Goal: Task Accomplishment & Management: Manage account settings

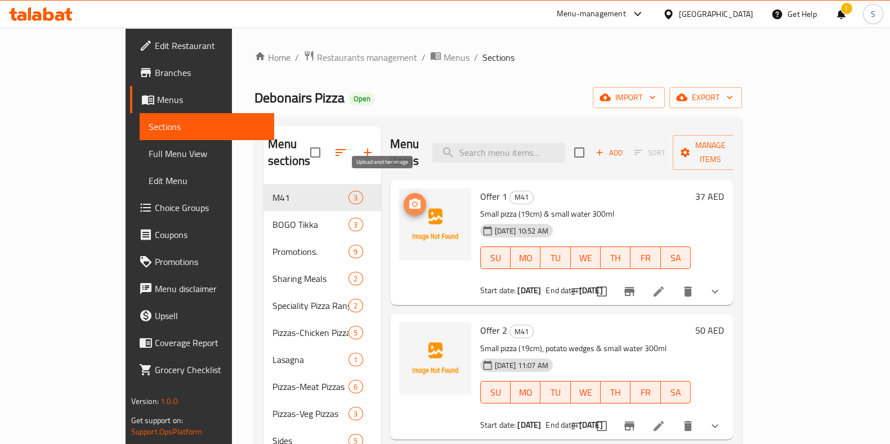
click at [408, 198] on icon "upload picture" at bounding box center [415, 205] width 14 height 14
click at [409, 199] on icon "upload picture" at bounding box center [414, 204] width 11 height 10
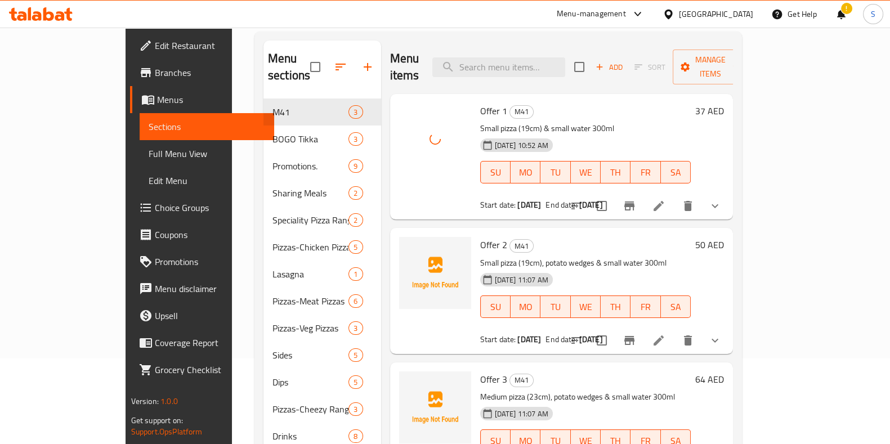
scroll to position [158, 0]
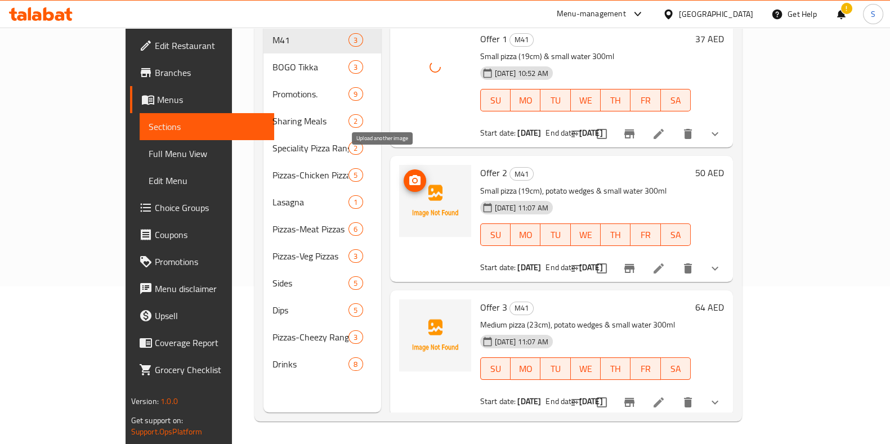
click at [409, 175] on icon "upload picture" at bounding box center [414, 180] width 11 height 10
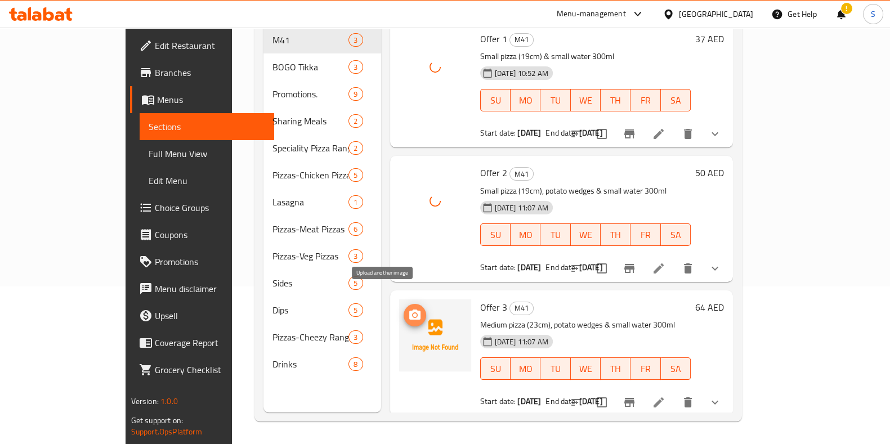
click at [412, 313] on circle "upload picture" at bounding box center [413, 314] width 3 height 3
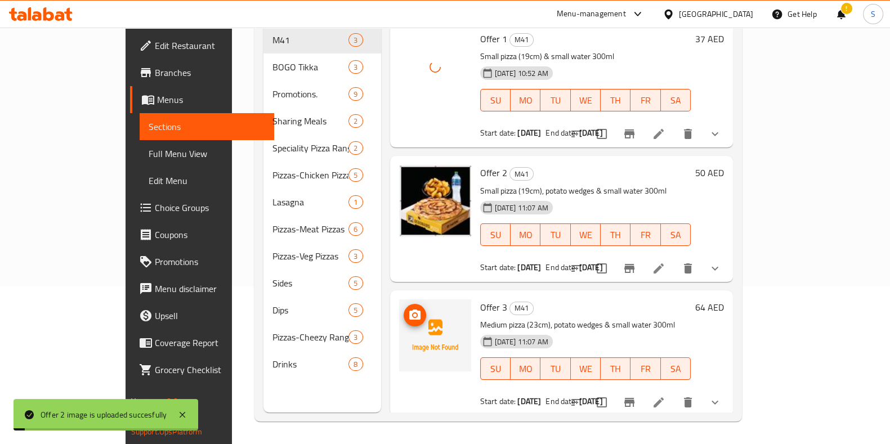
click at [272, 60] on span "BOGO Tikka" at bounding box center [310, 67] width 76 height 14
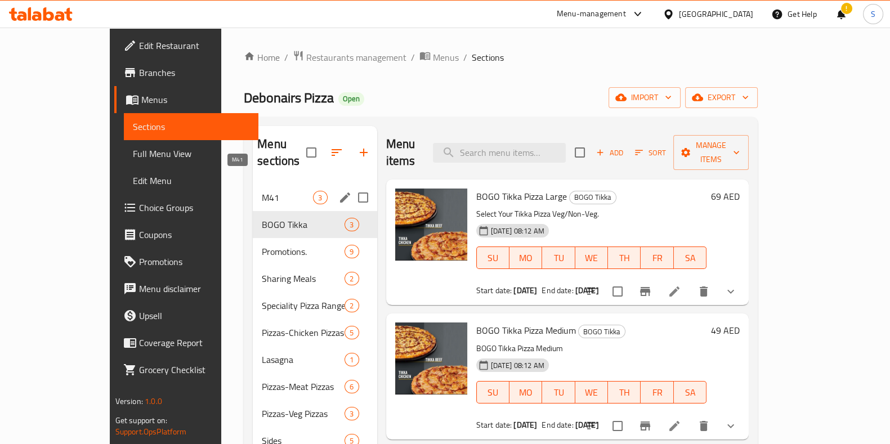
click at [262, 191] on span "M41" at bounding box center [287, 198] width 51 height 14
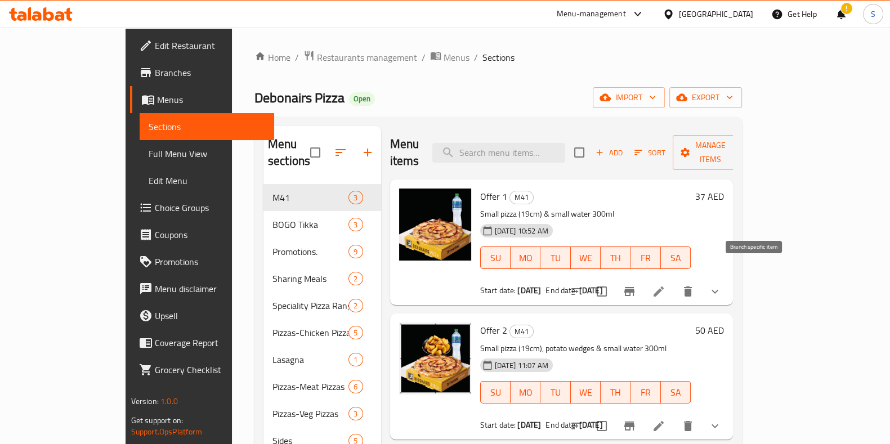
click at [636, 285] on icon "Branch-specific-item" at bounding box center [629, 292] width 14 height 14
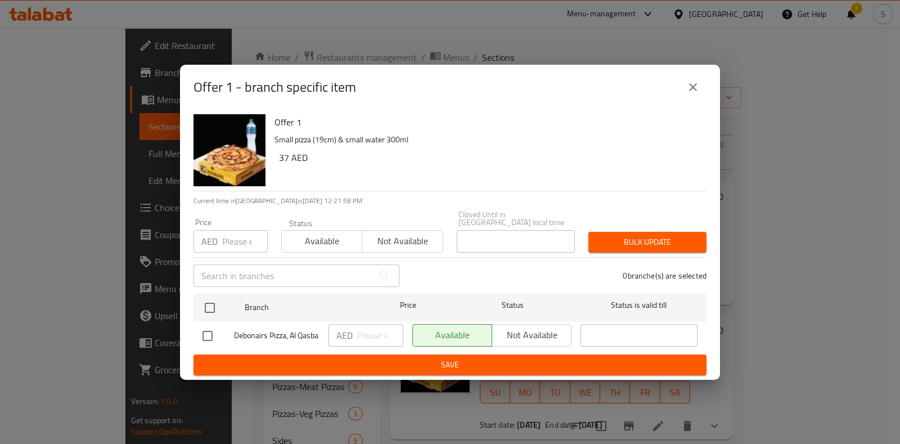
click at [232, 246] on input "number" at bounding box center [245, 241] width 46 height 23
type input "19"
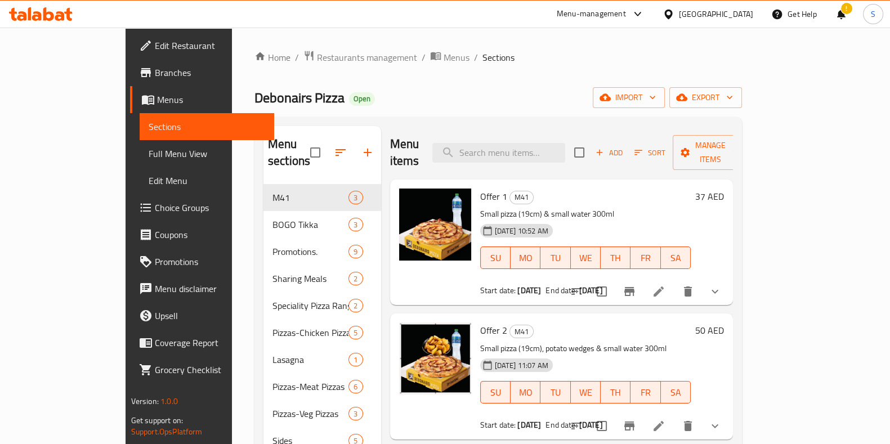
click at [674, 281] on li at bounding box center [659, 291] width 32 height 20
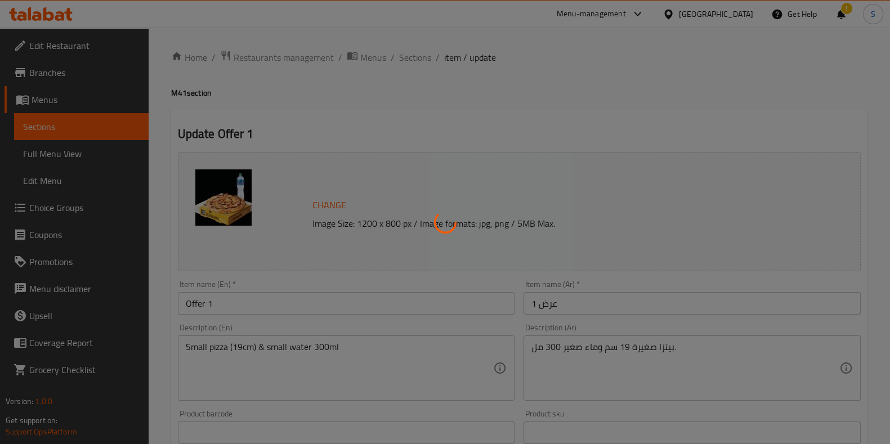
type input "اختر البيتزا الخاصة بك لـ م41:"
type input "1"
type input "اختر العجينة لـ م41:"
type input "1"
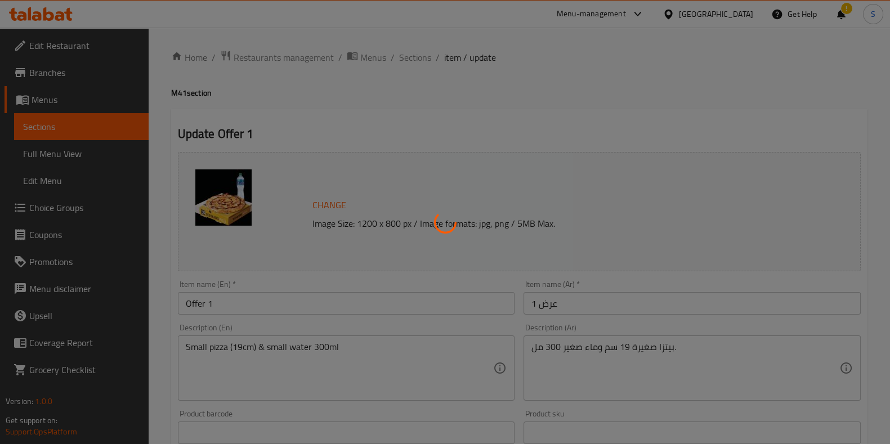
type input "1"
type input "[PERSON_NAME] لـ م41:"
type input "1"
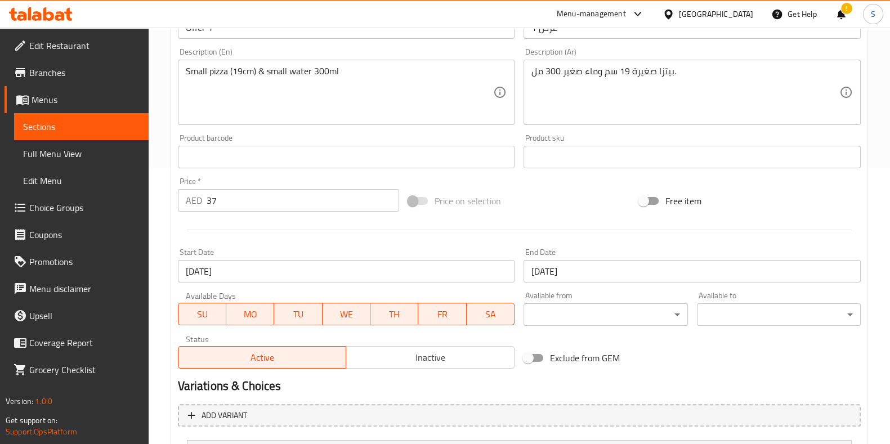
scroll to position [281, 0]
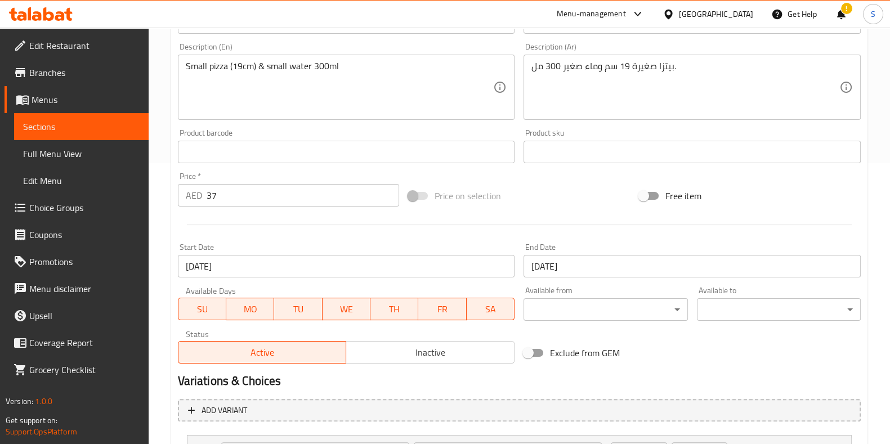
click at [267, 196] on input "37" at bounding box center [303, 195] width 193 height 23
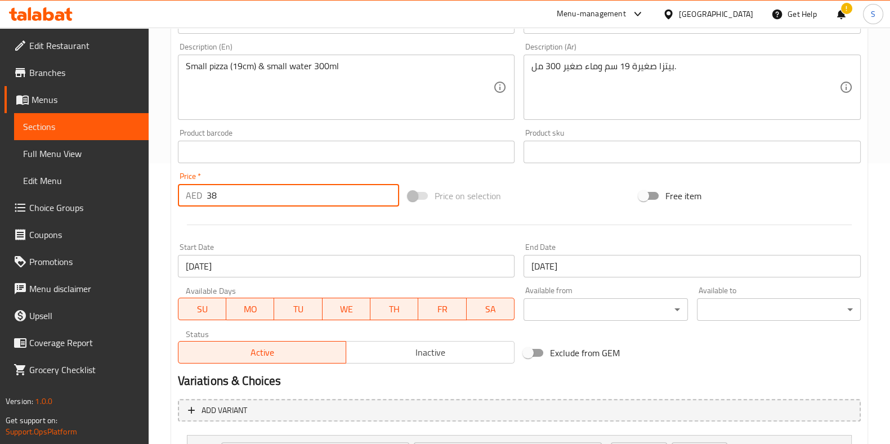
type input "38"
click at [595, 268] on input "[DATE]" at bounding box center [691, 266] width 337 height 23
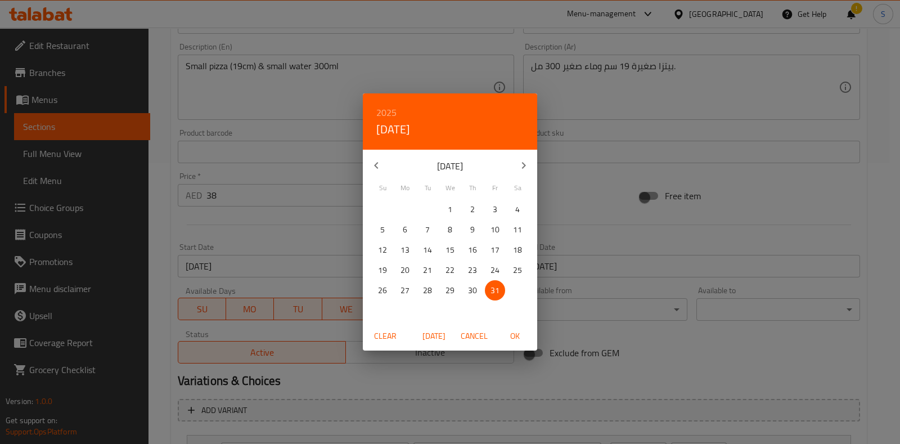
click at [387, 107] on h6 "2025" at bounding box center [386, 113] width 20 height 16
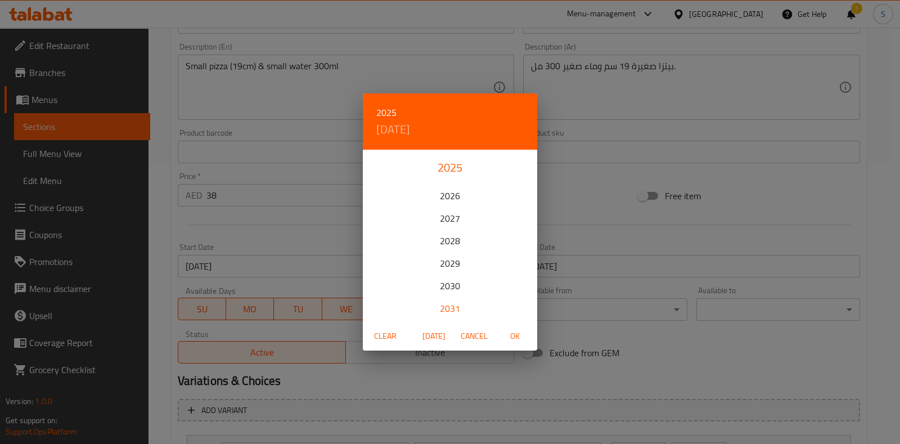
click at [451, 309] on div "2031" at bounding box center [450, 308] width 174 height 23
click at [489, 284] on span "31" at bounding box center [495, 291] width 20 height 14
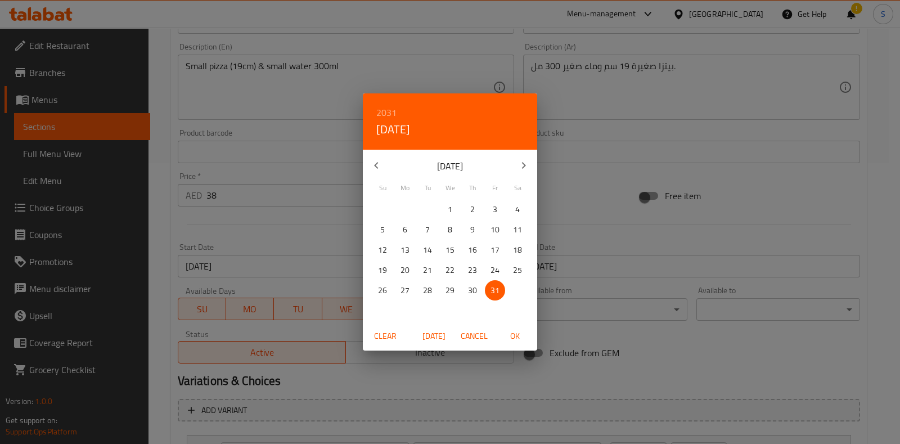
click at [512, 331] on span "OK" at bounding box center [514, 336] width 27 height 14
type input "[DATE]"
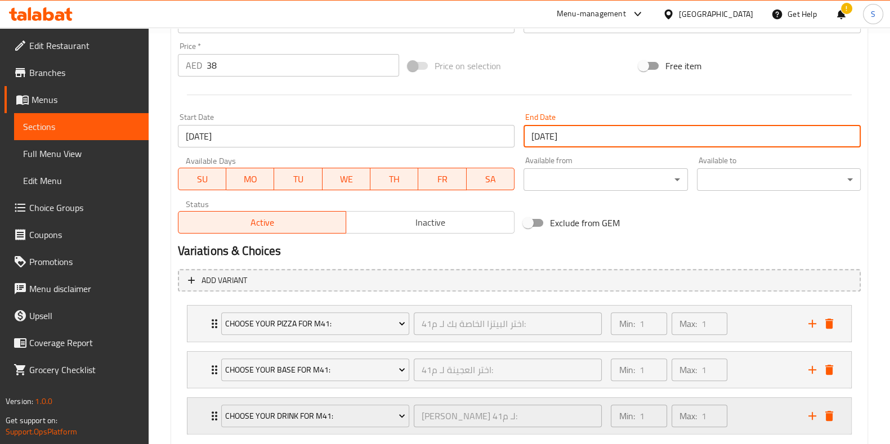
scroll to position [477, 0]
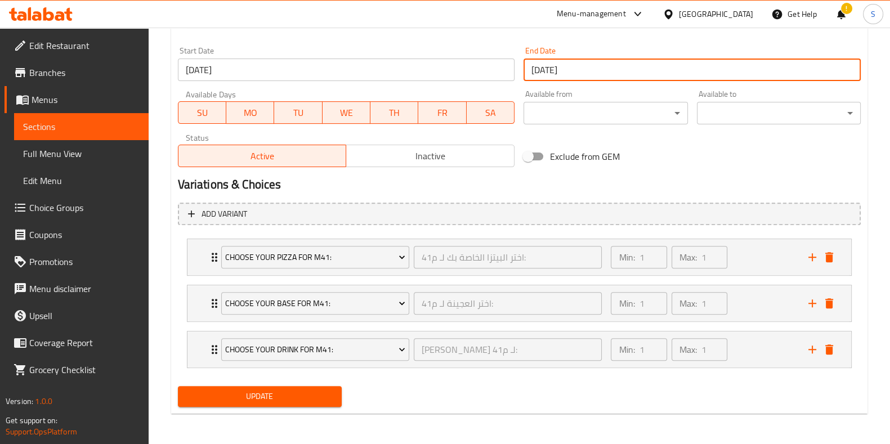
click at [263, 389] on span "Update" at bounding box center [260, 396] width 146 height 14
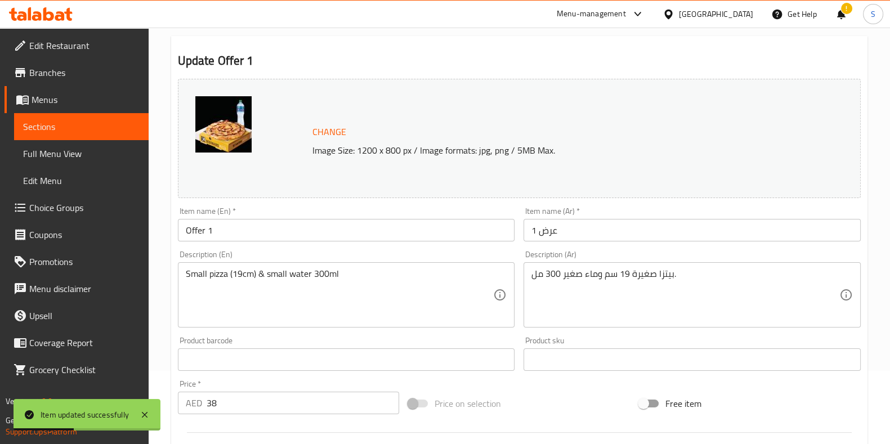
scroll to position [0, 0]
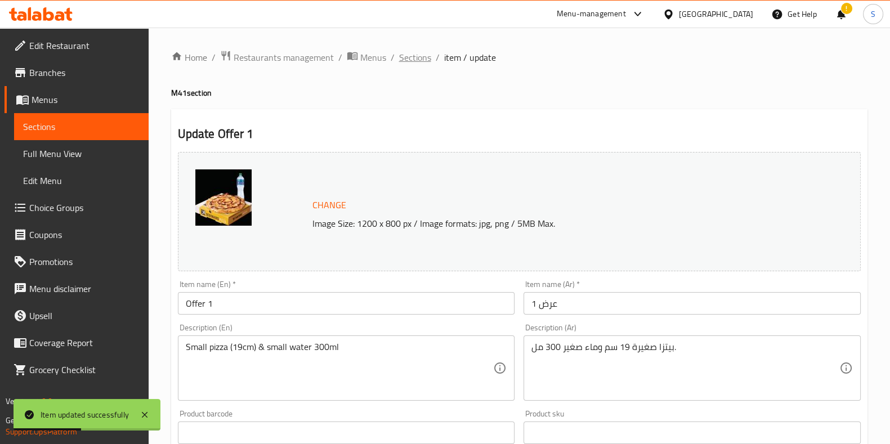
click at [412, 57] on span "Sections" at bounding box center [415, 58] width 32 height 14
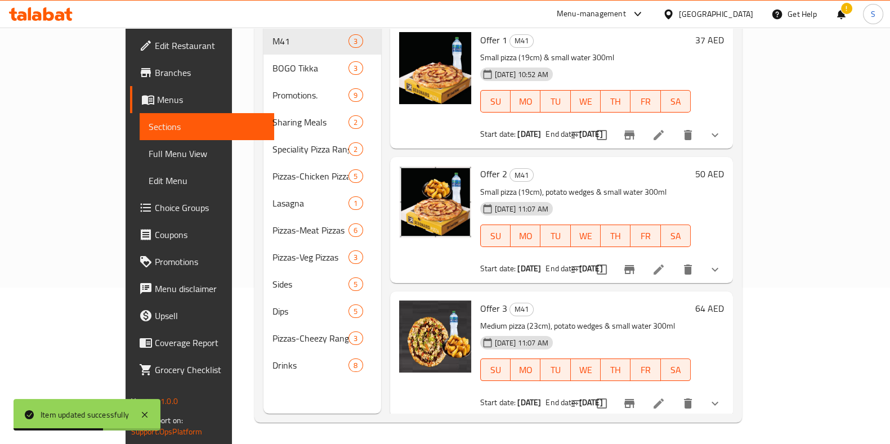
scroll to position [158, 0]
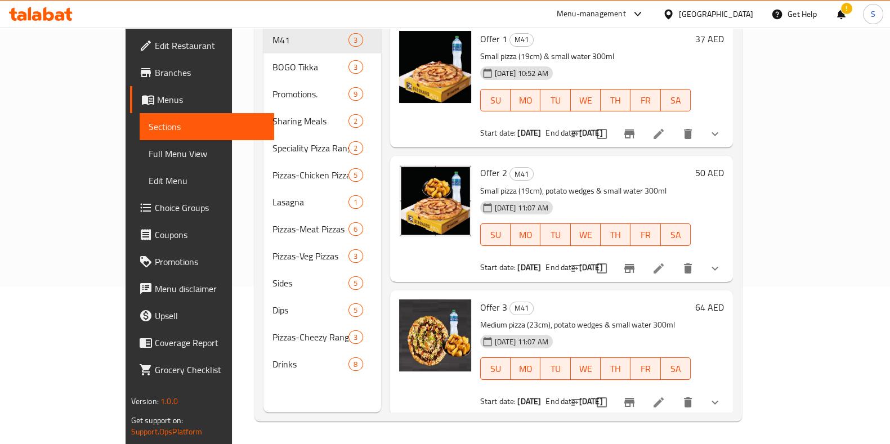
click at [674, 258] on li at bounding box center [659, 268] width 32 height 20
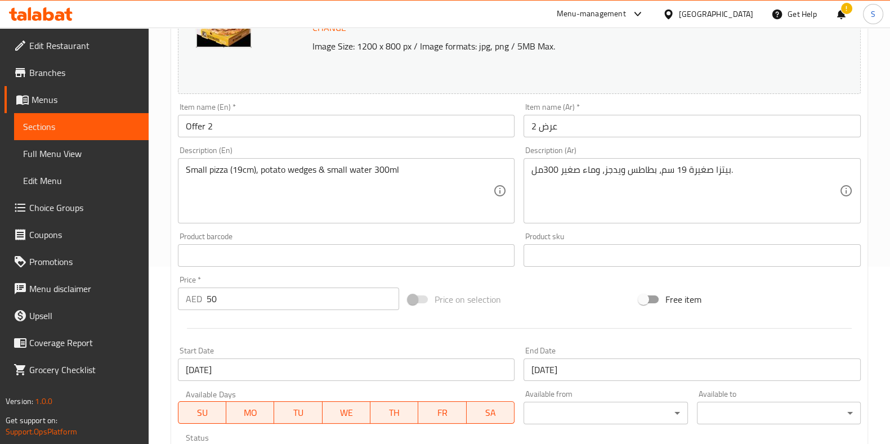
scroll to position [211, 0]
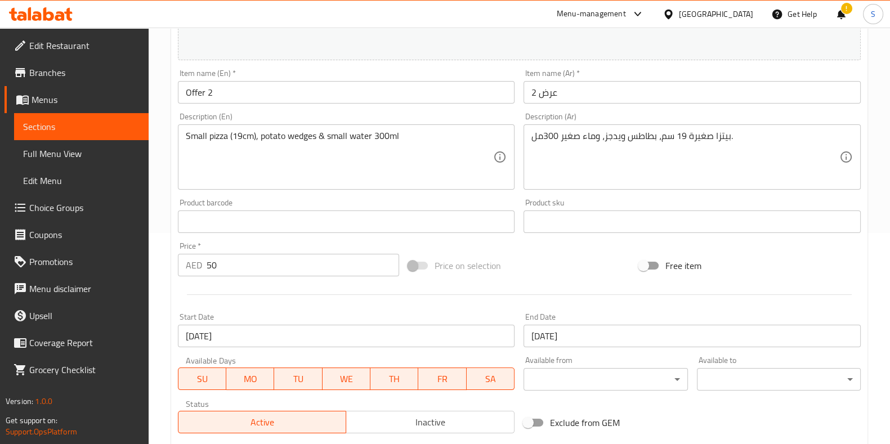
click at [229, 262] on input "50" at bounding box center [303, 265] width 193 height 23
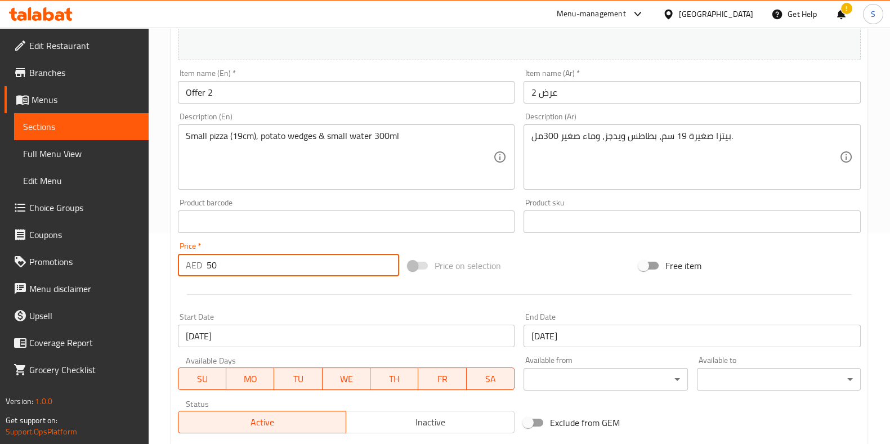
type input "5"
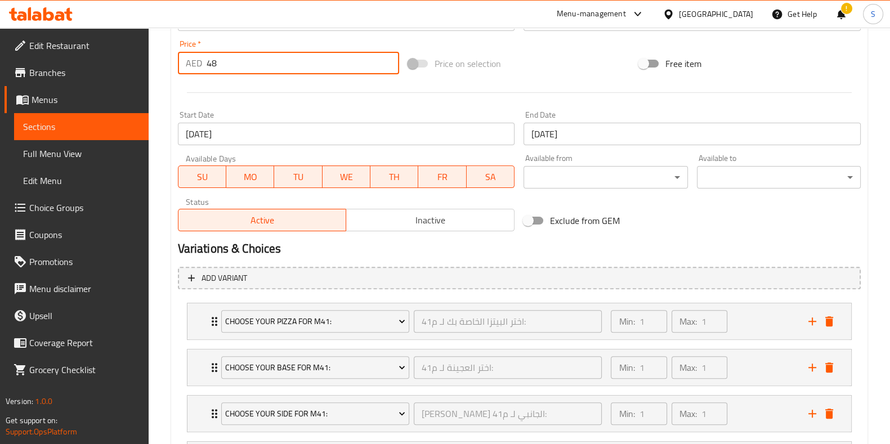
scroll to position [383, 0]
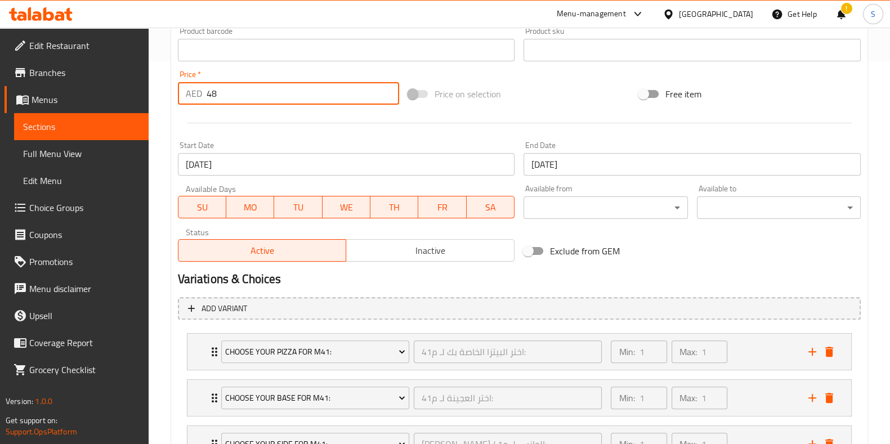
type input "48"
click at [605, 167] on input "[DATE]" at bounding box center [691, 164] width 337 height 23
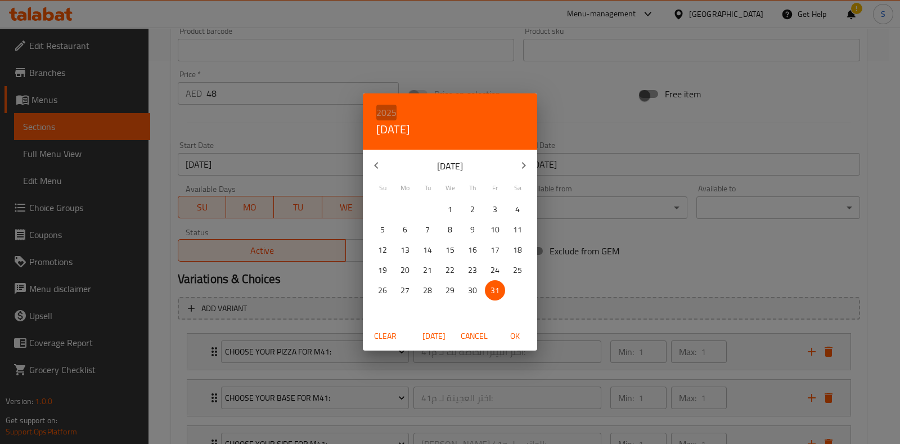
click at [391, 110] on h6 "2025" at bounding box center [386, 113] width 20 height 16
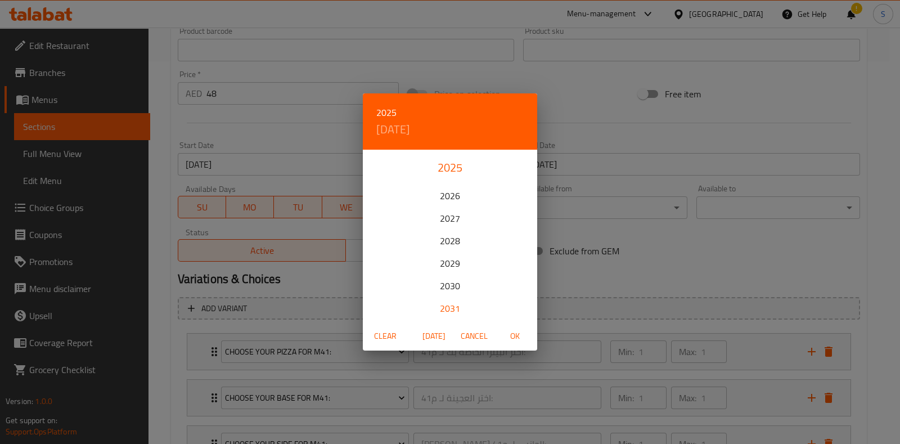
click at [447, 310] on div "2031" at bounding box center [450, 308] width 174 height 23
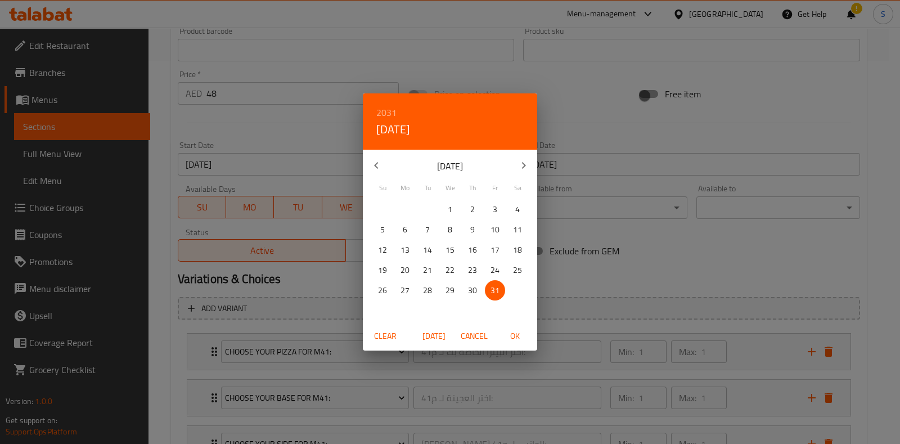
drag, startPoint x: 515, startPoint y: 336, endPoint x: 520, endPoint y: 334, distance: 5.9
click at [515, 336] on span "OK" at bounding box center [514, 336] width 27 height 14
type input "[DATE]"
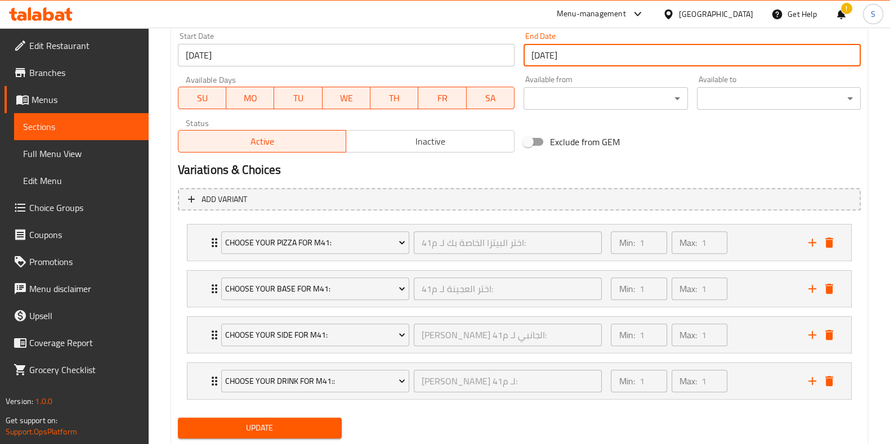
scroll to position [523, 0]
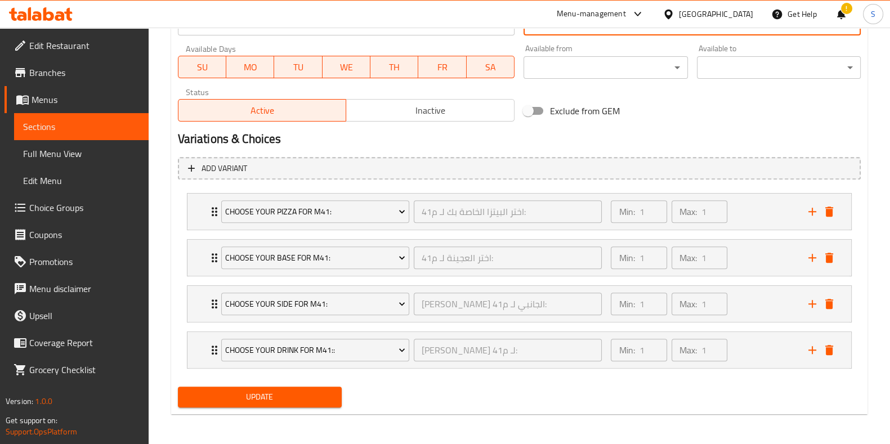
click at [281, 394] on span "Update" at bounding box center [260, 397] width 146 height 14
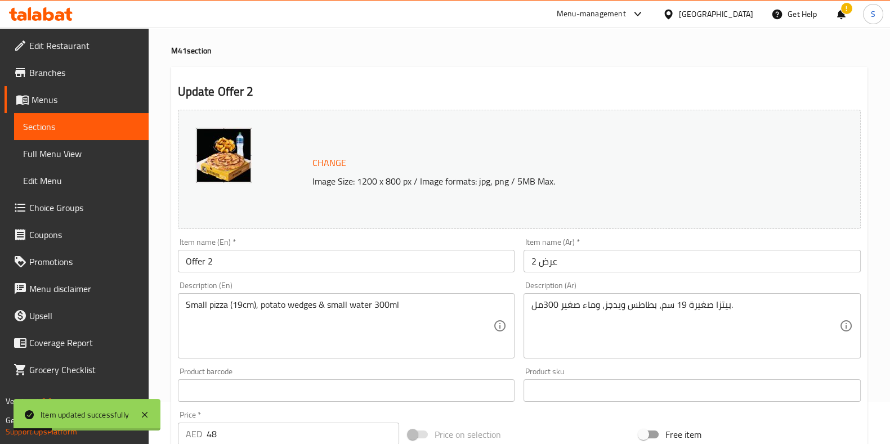
scroll to position [0, 0]
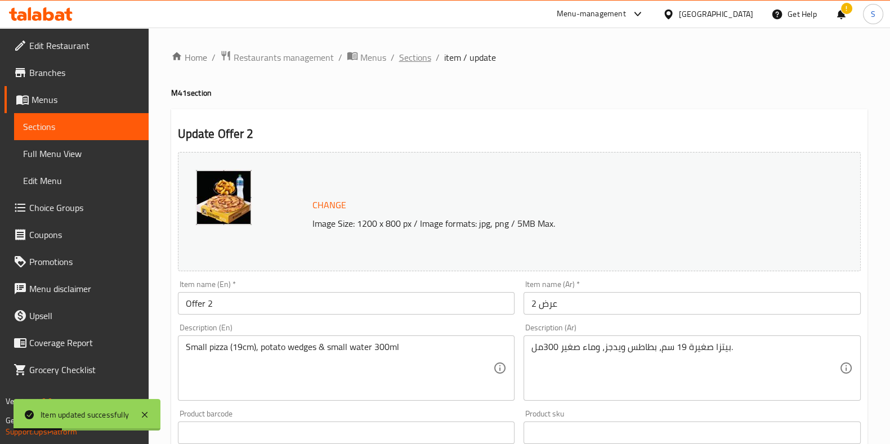
click at [414, 53] on span "Sections" at bounding box center [415, 58] width 32 height 14
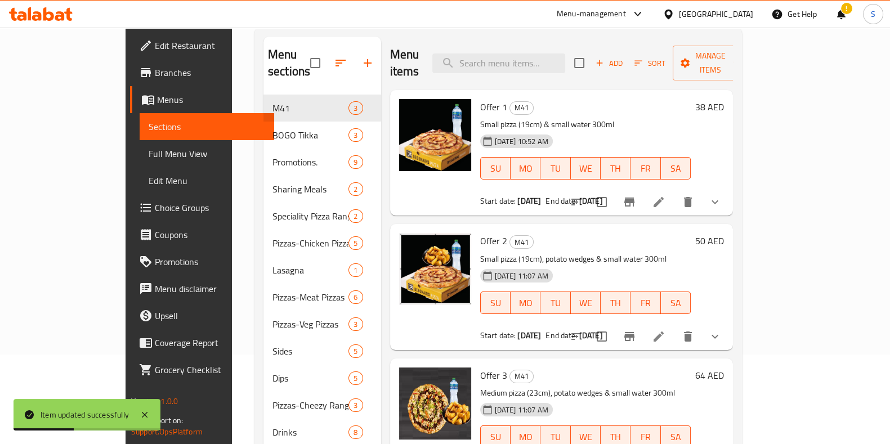
scroll to position [158, 0]
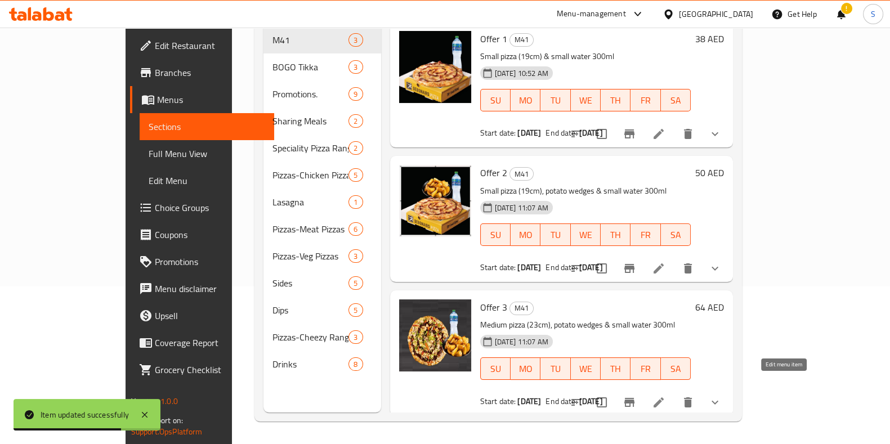
click at [665, 396] on icon at bounding box center [659, 403] width 14 height 14
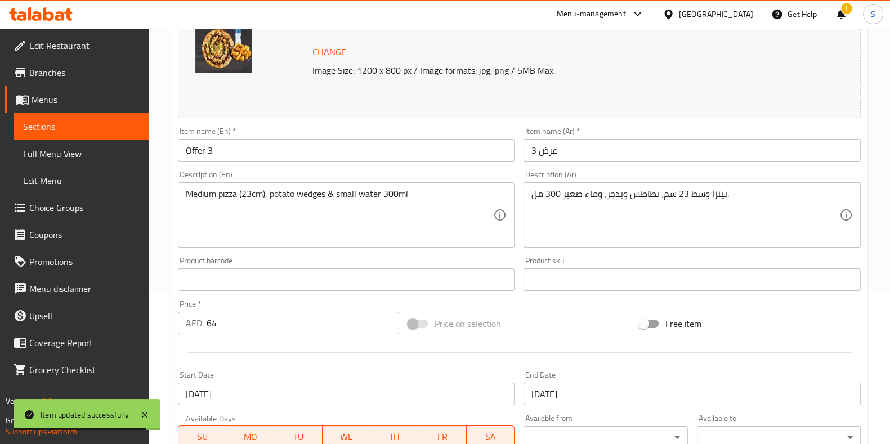
scroll to position [281, 0]
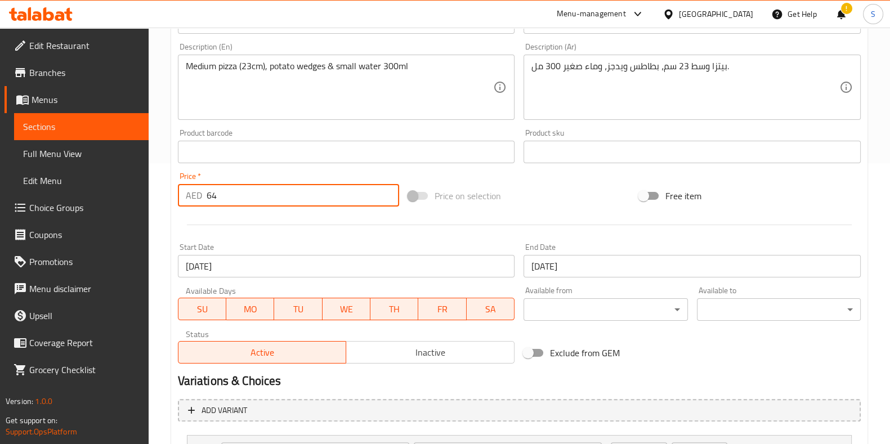
drag, startPoint x: 249, startPoint y: 194, endPoint x: 155, endPoint y: 188, distance: 94.1
click at [152, 188] on div "Home / Restaurants management / Menus / Sections / item / update M41 section Up…" at bounding box center [519, 217] width 741 height 941
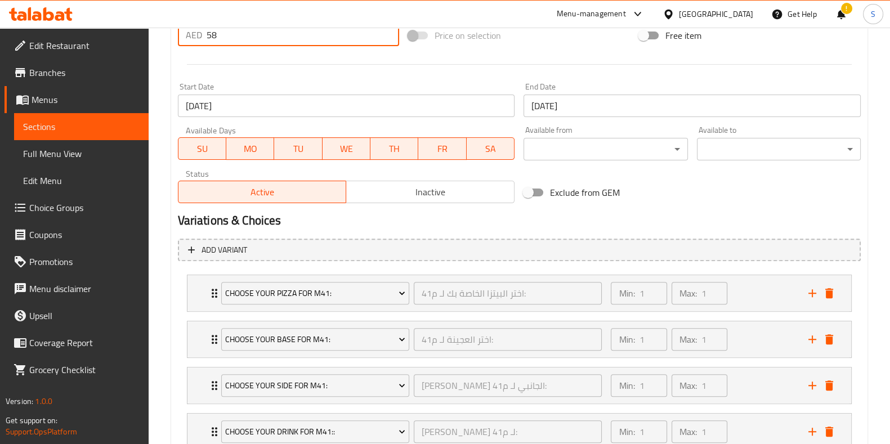
scroll to position [383, 0]
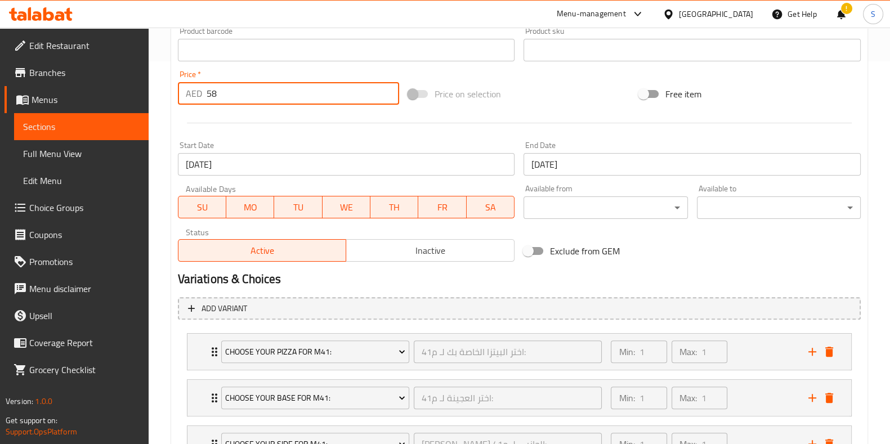
type input "58"
click at [602, 152] on div "End Date [DATE] End Date" at bounding box center [691, 158] width 337 height 34
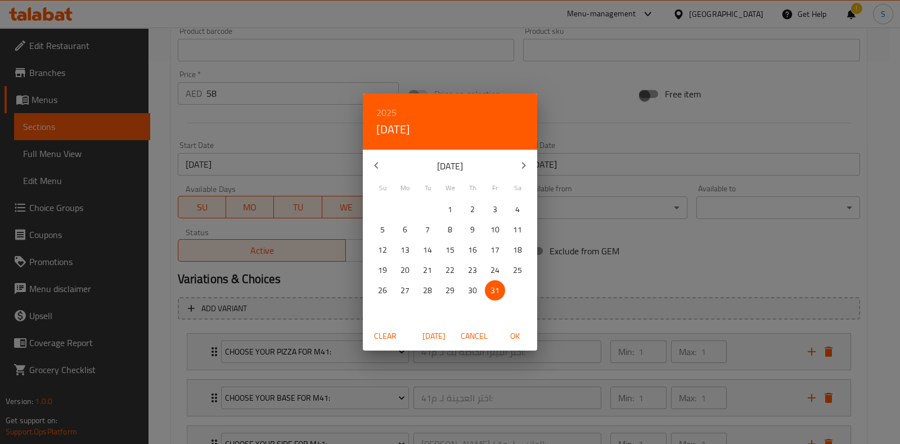
click at [380, 115] on h6 "2025" at bounding box center [386, 113] width 20 height 16
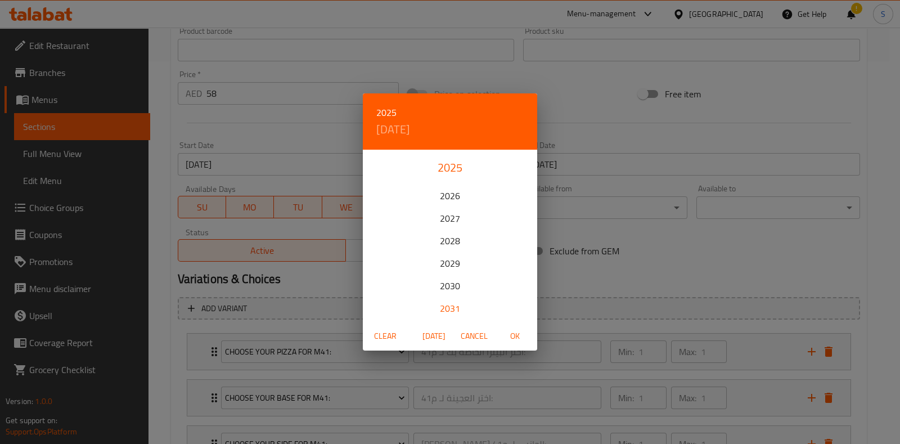
click at [452, 305] on div "2031" at bounding box center [450, 308] width 174 height 23
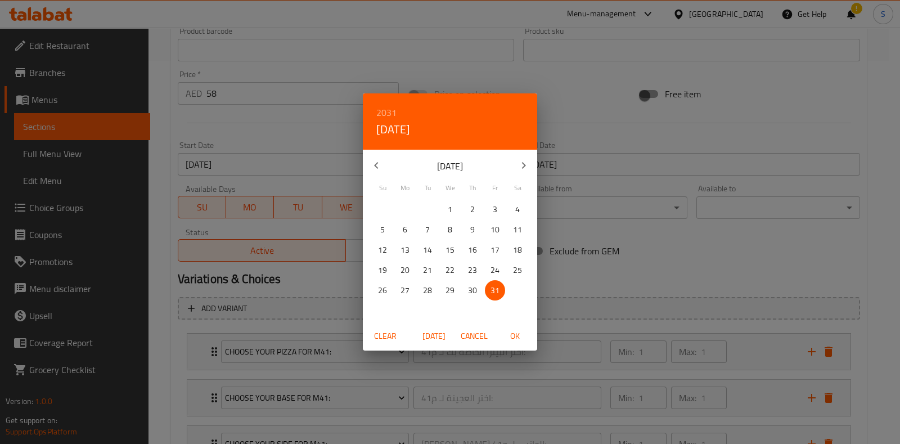
click at [513, 338] on span "OK" at bounding box center [514, 336] width 27 height 14
type input "[DATE]"
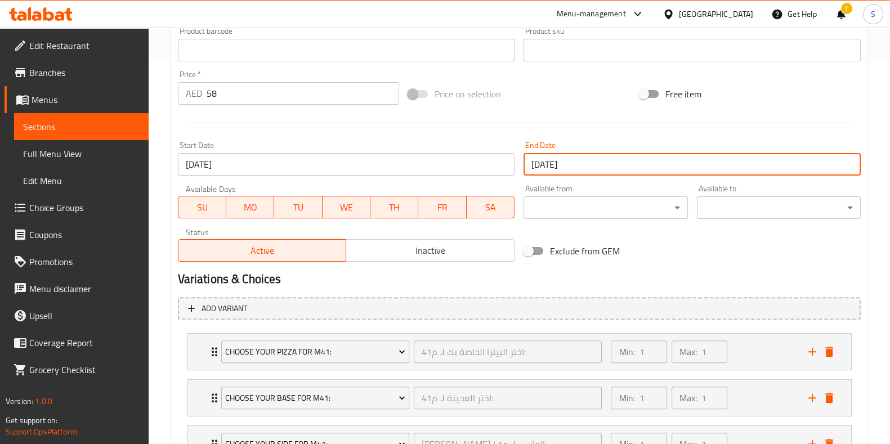
scroll to position [523, 0]
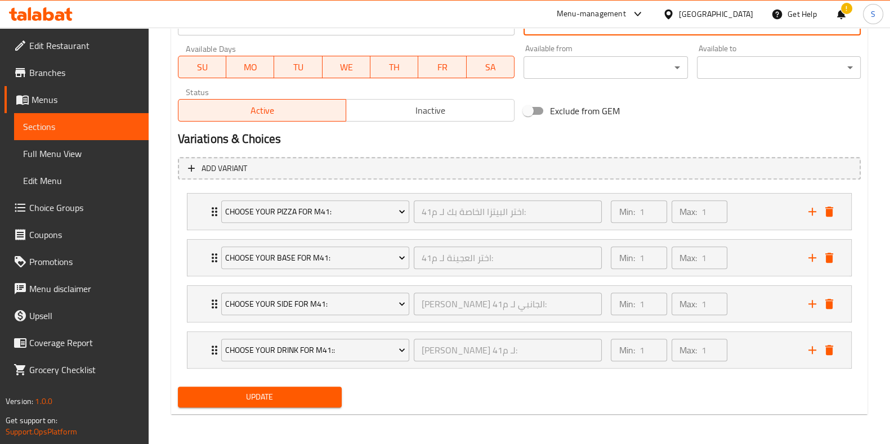
click at [265, 391] on span "Update" at bounding box center [260, 397] width 146 height 14
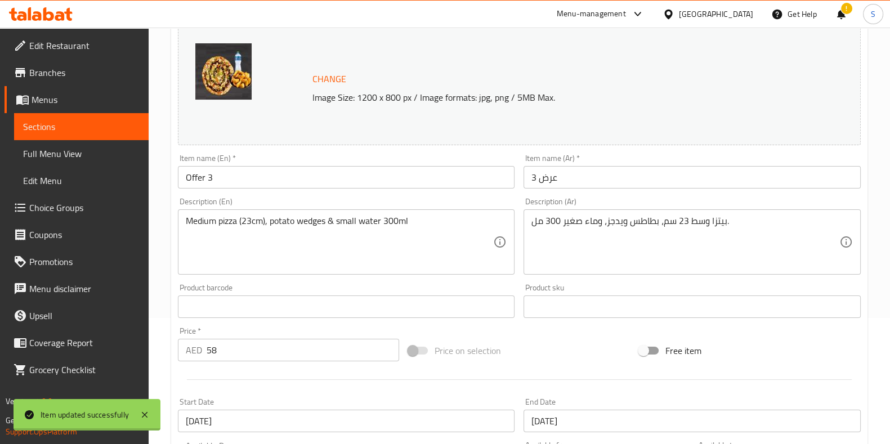
scroll to position [0, 0]
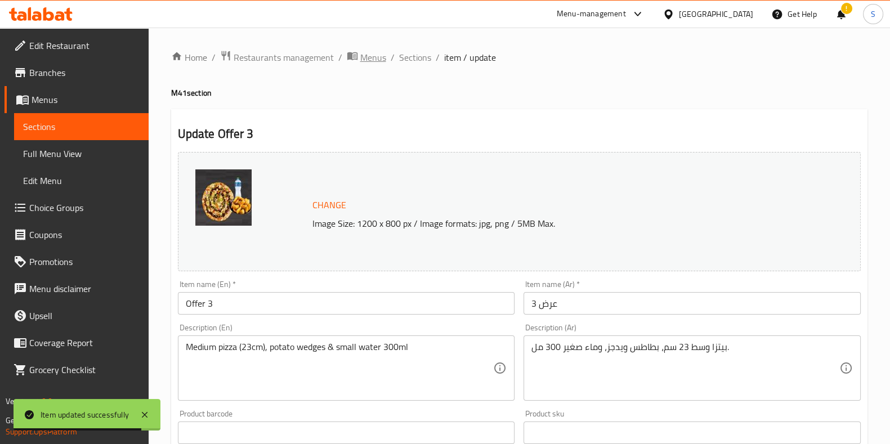
click at [366, 59] on span "Menus" at bounding box center [373, 58] width 26 height 14
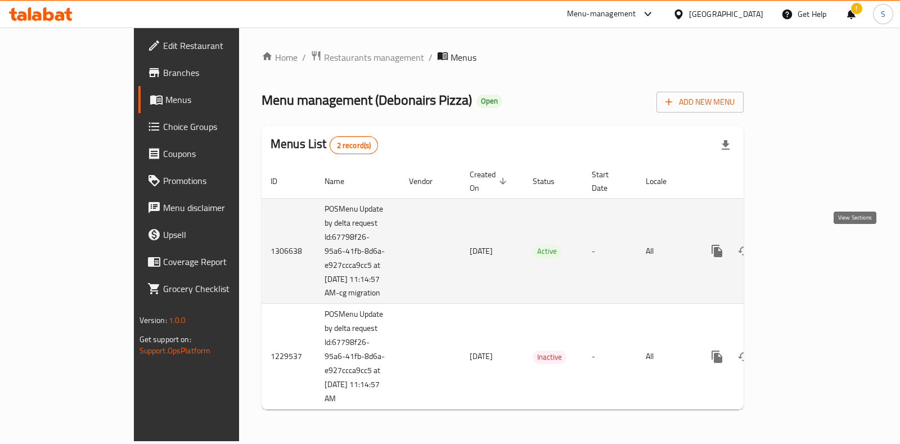
click at [805, 248] on icon "enhanced table" at bounding box center [799, 251] width 14 height 14
